Goal: Navigation & Orientation: Find specific page/section

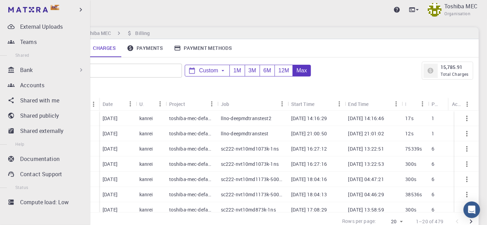
scroll to position [58, 0]
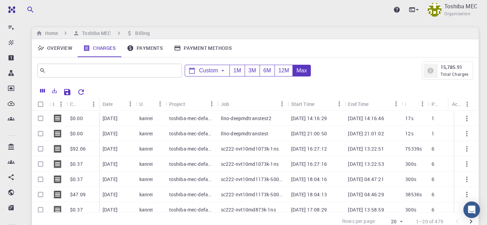
drag, startPoint x: 206, startPoint y: 16, endPoint x: 205, endPoint y: 11, distance: 4.7
click at [205, 12] on div "Upgrade Toshiba MEC Organisation" at bounding box center [256, 10] width 464 height 18
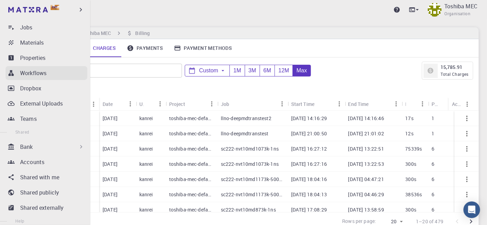
scroll to position [19, 0]
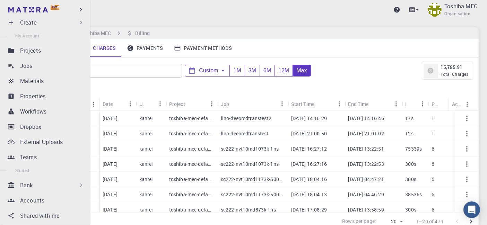
drag, startPoint x: 27, startPoint y: 67, endPoint x: 119, endPoint y: 0, distance: 113.4
click at [27, 67] on p "Jobs" at bounding box center [26, 66] width 12 height 8
